Goal: Information Seeking & Learning: Find specific fact

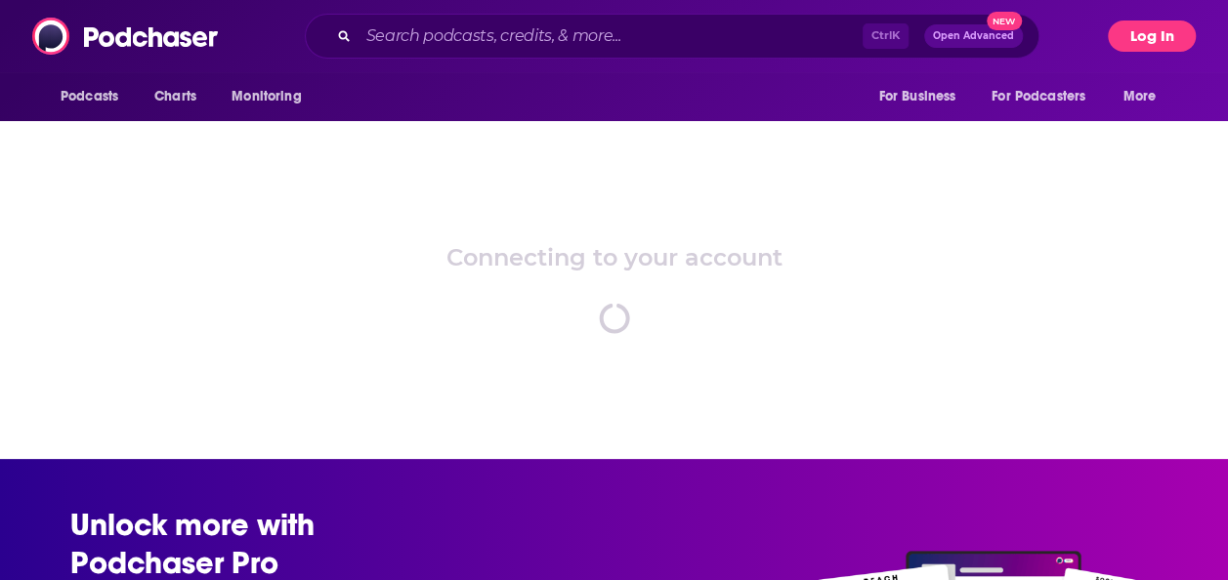
click at [1124, 34] on button "Log In" at bounding box center [1152, 36] width 88 height 31
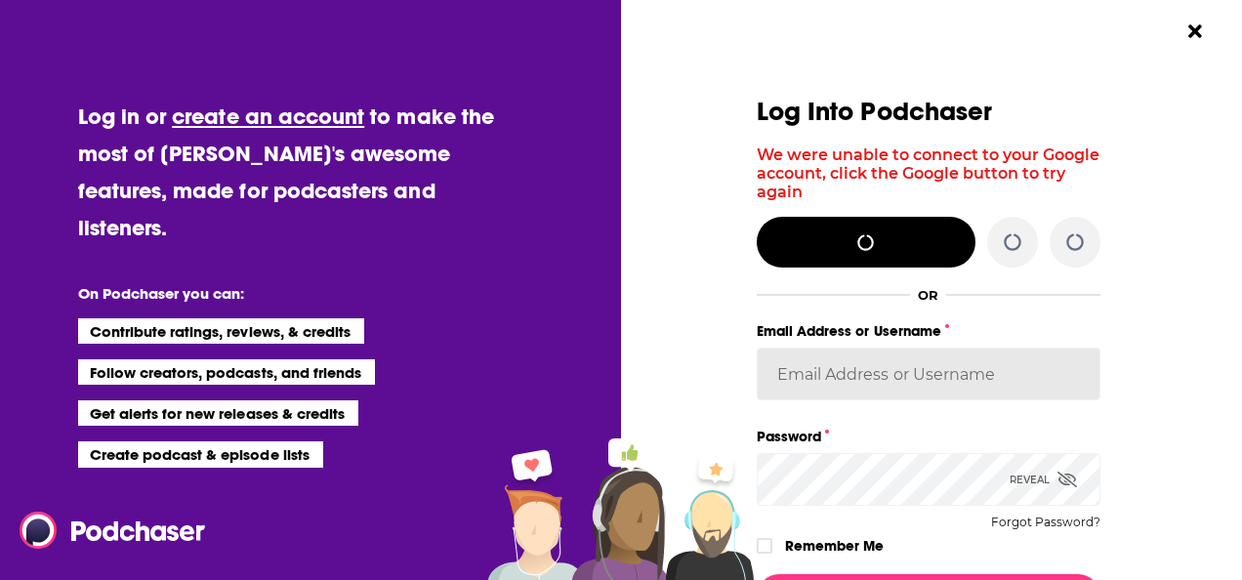
type input "katiedillon"
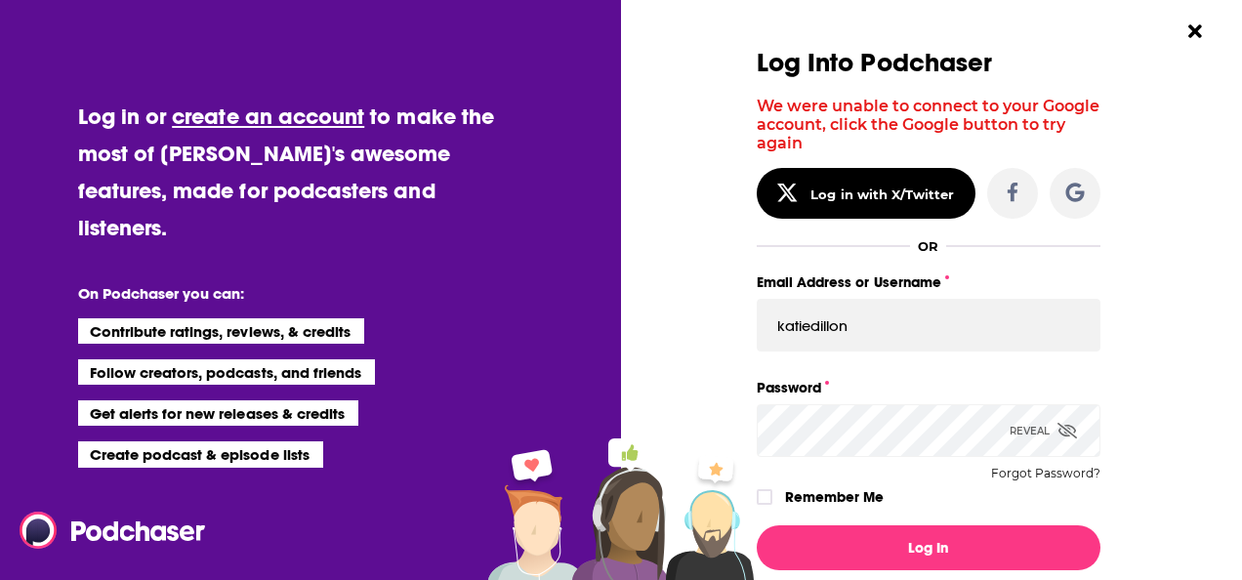
scroll to position [195, 0]
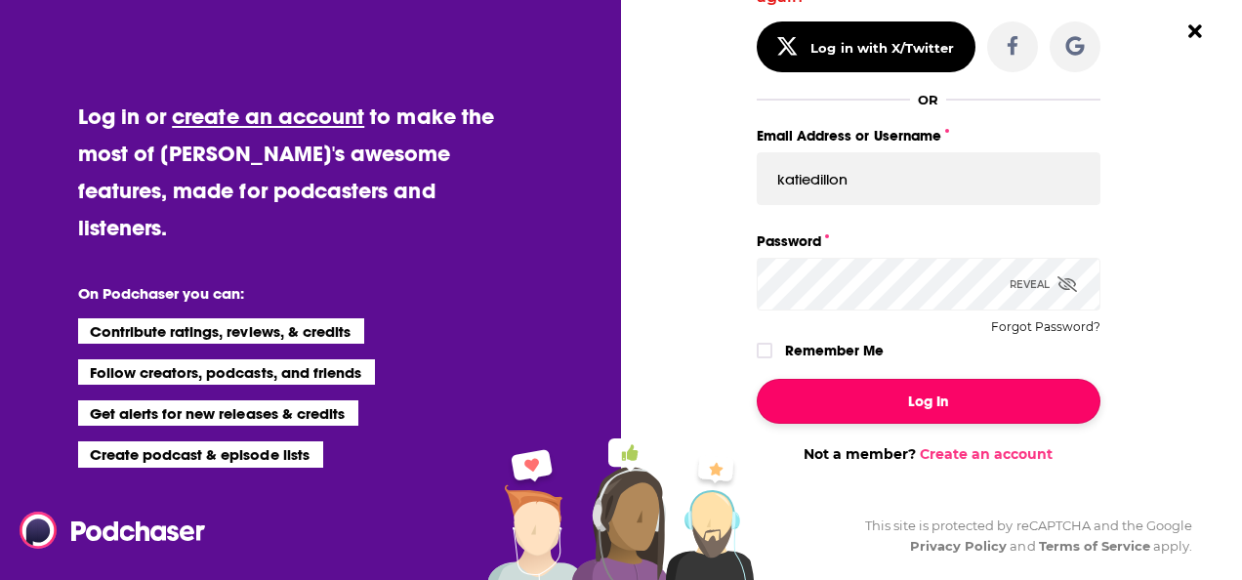
click at [868, 404] on button "Log In" at bounding box center [929, 401] width 344 height 45
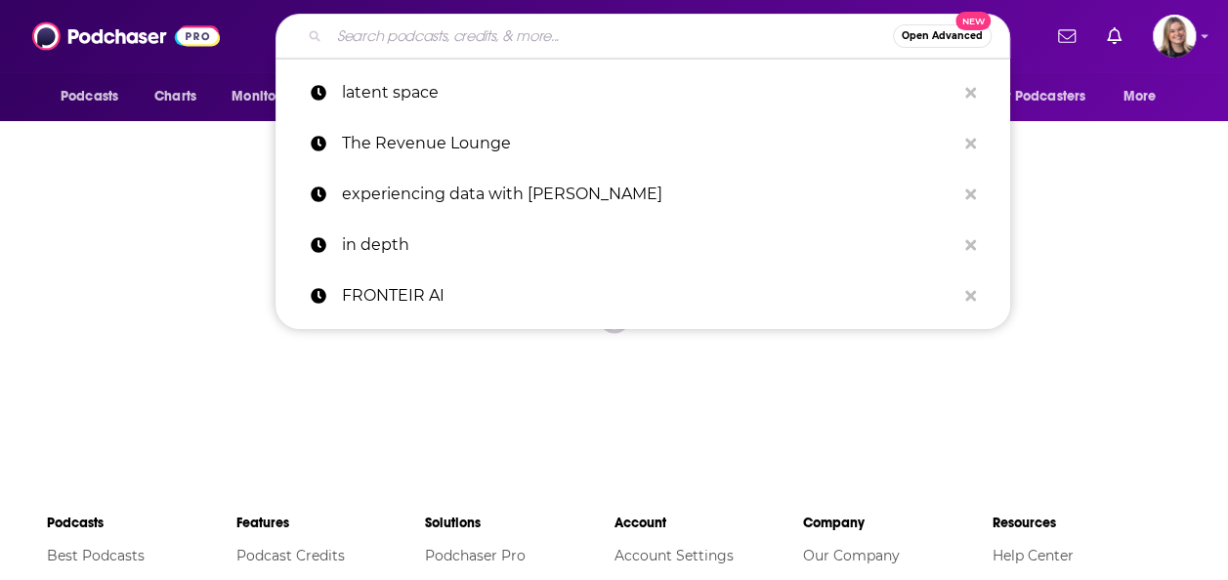
click at [465, 32] on input "Search podcasts, credits, & more..." at bounding box center [611, 36] width 564 height 31
paste input "Better Offline"
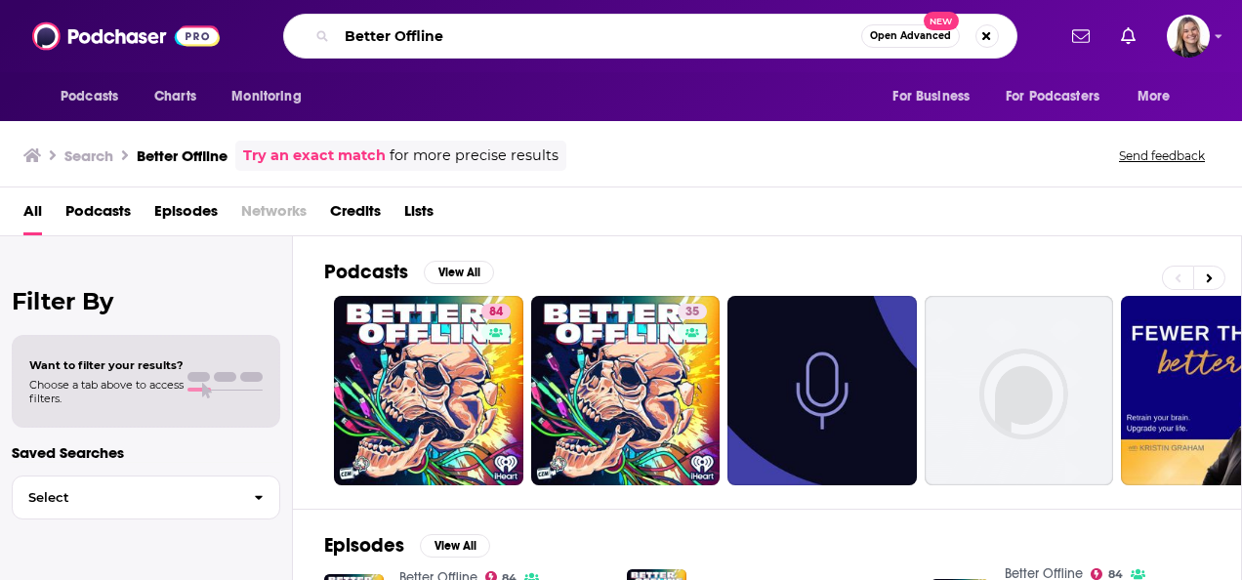
click at [547, 41] on input "Better Offline" at bounding box center [599, 36] width 525 height 31
type input "Better Offline [PERSON_NAME]"
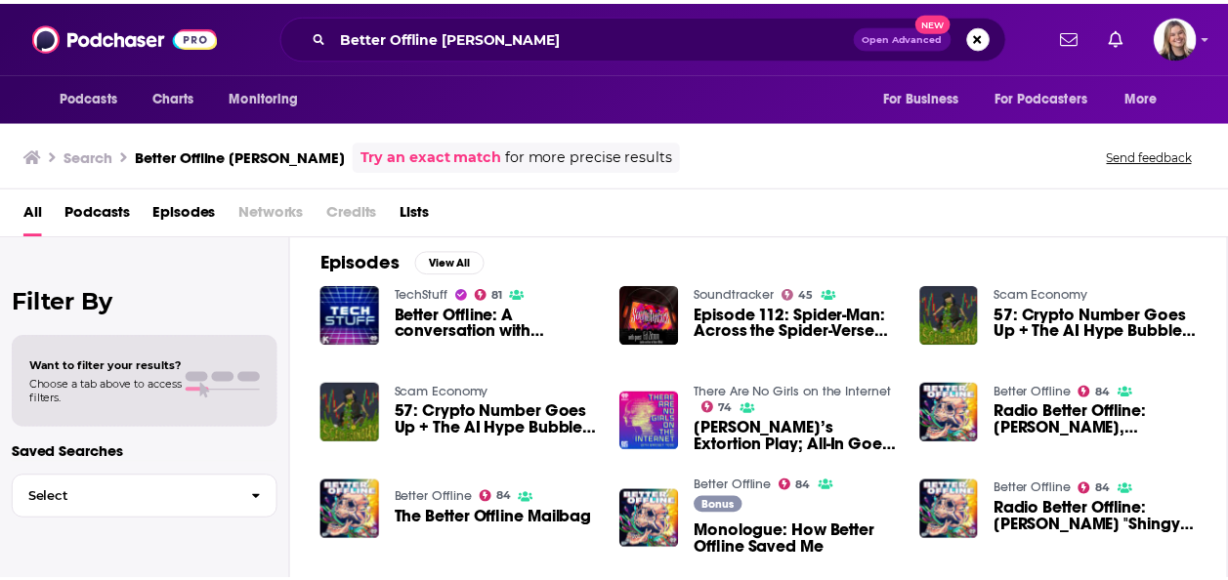
scroll to position [283, 0]
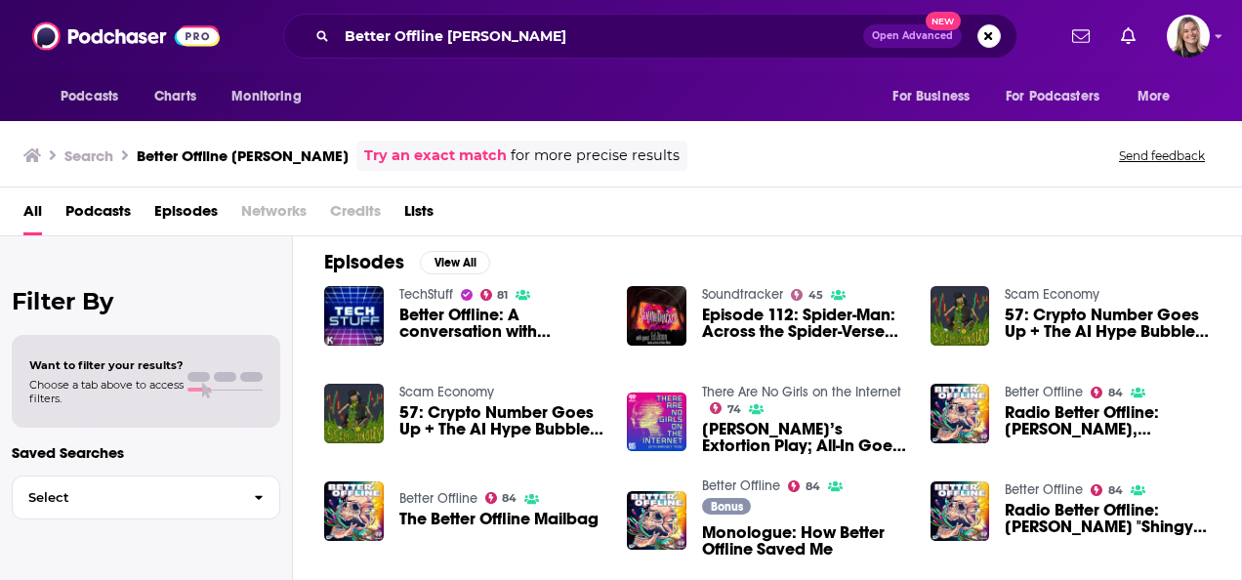
click at [481, 325] on span "Better Offline: A conversation with [PERSON_NAME]" at bounding box center [501, 323] width 205 height 33
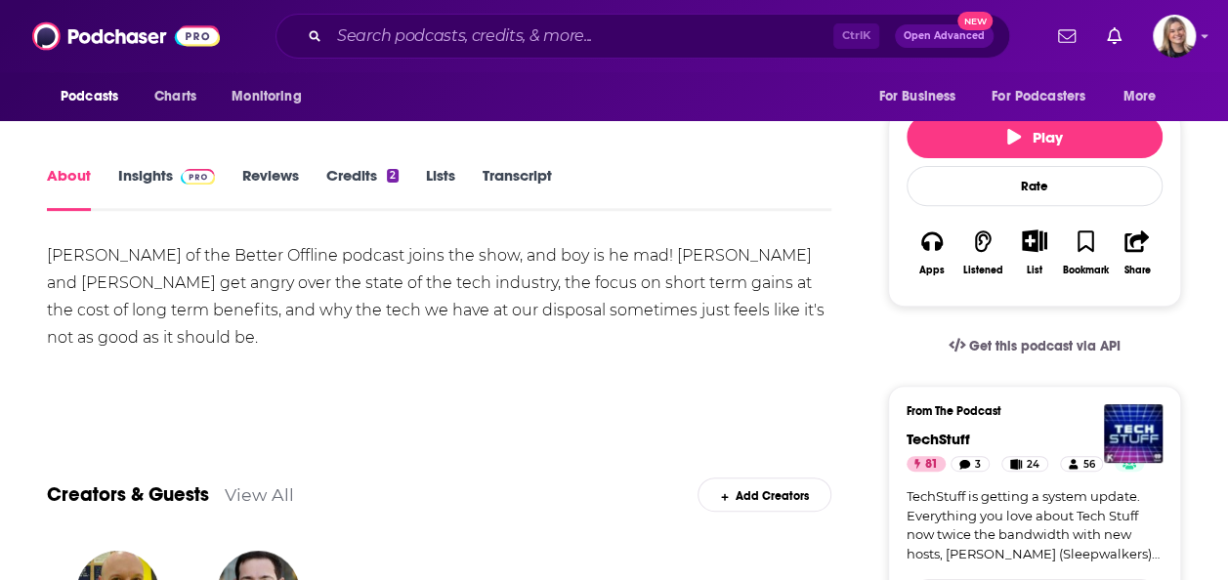
scroll to position [267, 0]
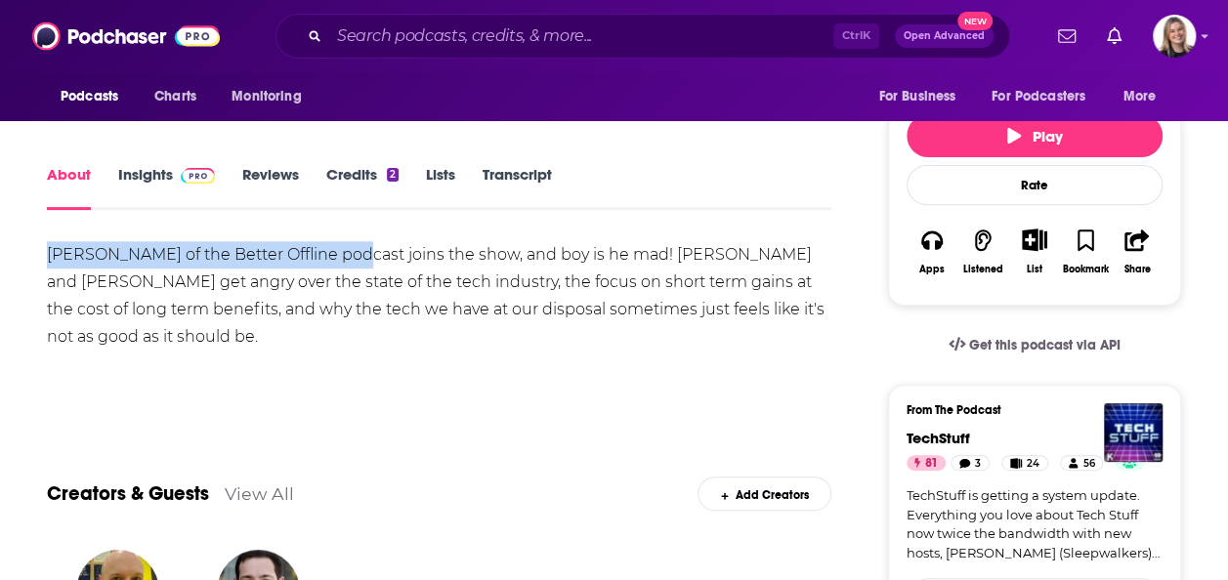
drag, startPoint x: 340, startPoint y: 243, endPoint x: 25, endPoint y: 244, distance: 314.5
copy div "[PERSON_NAME] of the Better Offline podcast"
